Goal: Information Seeking & Learning: Learn about a topic

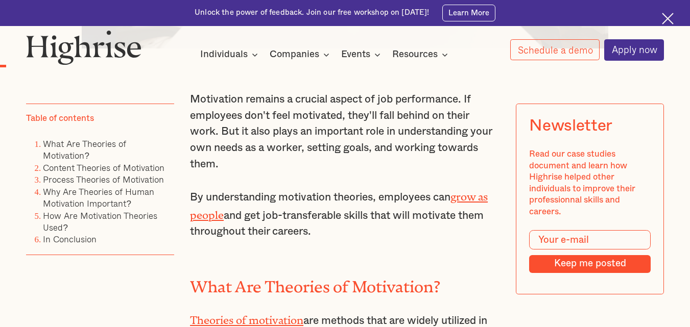
scroll to position [637, 0]
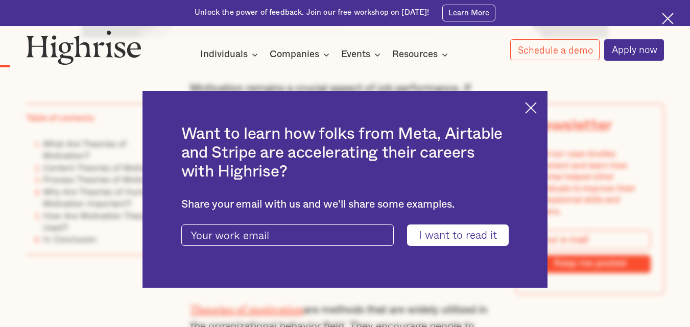
click at [537, 103] on img at bounding box center [531, 108] width 12 height 12
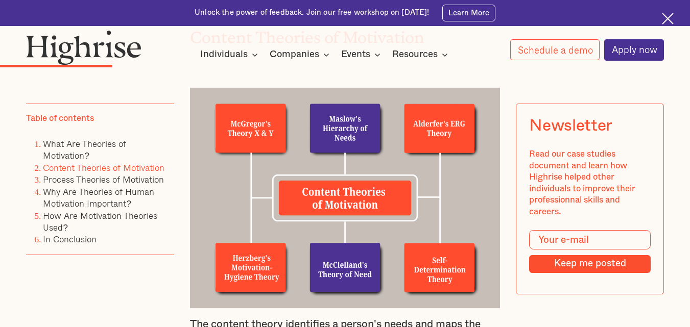
scroll to position [1586, 0]
click at [102, 167] on link "Content Theories of Motivation" at bounding box center [104, 167] width 122 height 14
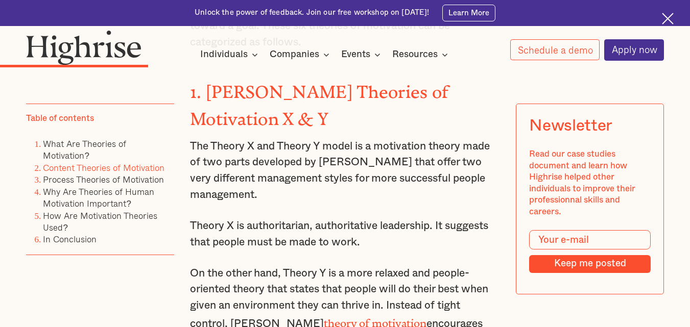
scroll to position [1919, 0]
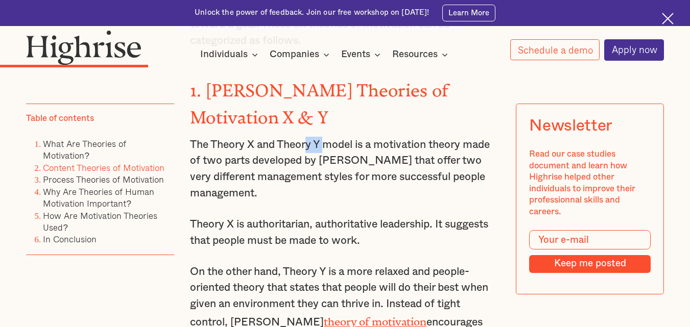
drag, startPoint x: 308, startPoint y: 156, endPoint x: 325, endPoint y: 158, distance: 17.5
click at [325, 158] on p "The Theory X and Theory Y model is a motivation theory made of two parts develo…" at bounding box center [345, 169] width 310 height 65
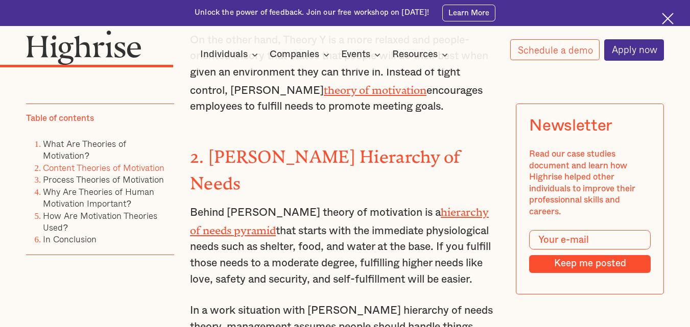
scroll to position [2154, 0]
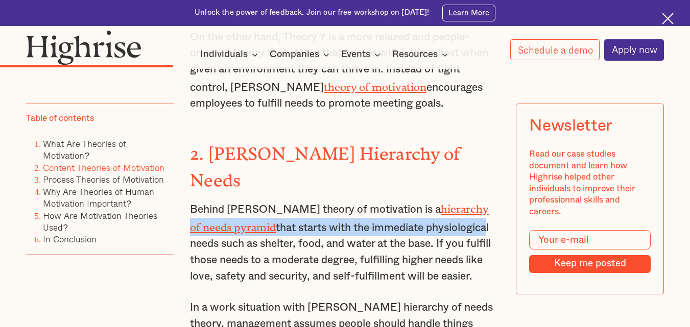
drag, startPoint x: 444, startPoint y: 194, endPoint x: 446, endPoint y: 182, distance: 12.0
click at [446, 200] on p "Behind [PERSON_NAME] theory of motivation is a hierarchy of needs pyramid that …" at bounding box center [345, 242] width 310 height 85
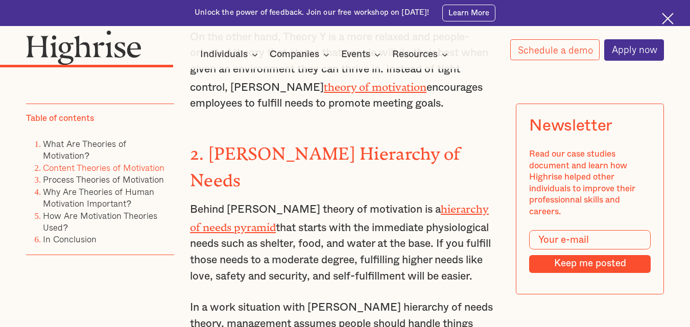
click at [464, 153] on h3 "2. [PERSON_NAME] Hierarchy of Needs" at bounding box center [345, 165] width 310 height 53
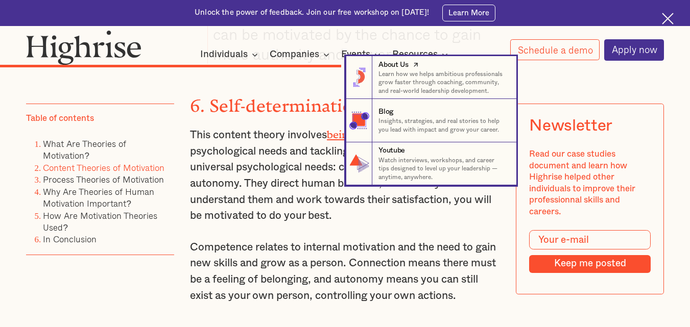
scroll to position [3784, 0]
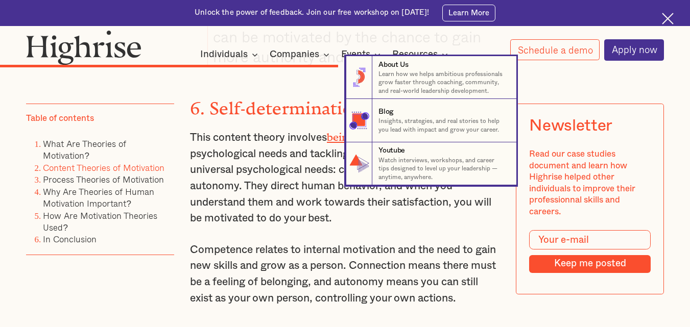
click at [284, 130] on nav "8 About Us Learn how we helps ambitious professionals grow faster through coach…" at bounding box center [345, 120] width 690 height 129
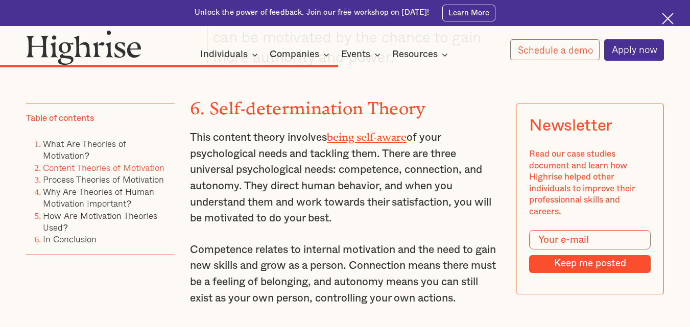
click at [206, 255] on p "Competence relates to internal motivation and the need to gain new skills and g…" at bounding box center [345, 274] width 310 height 65
click at [204, 274] on div "Motivation remains a crucial aspect of job performance. If employees don't feel…" at bounding box center [345, 59] width 310 height 6253
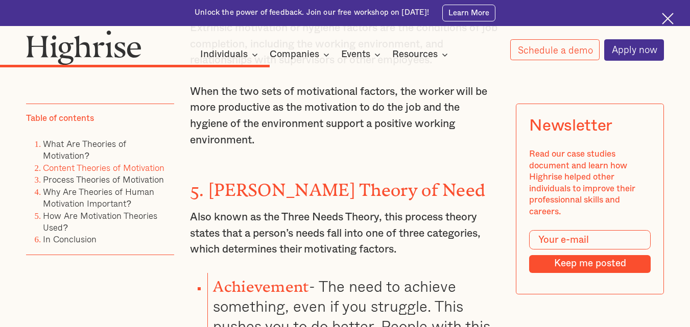
scroll to position [3241, 0]
